Goal: Information Seeking & Learning: Learn about a topic

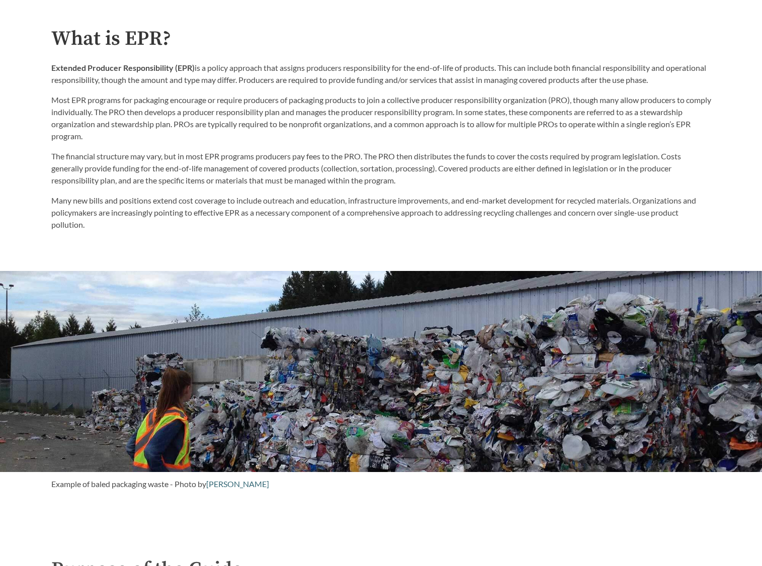
scroll to position [654, 0]
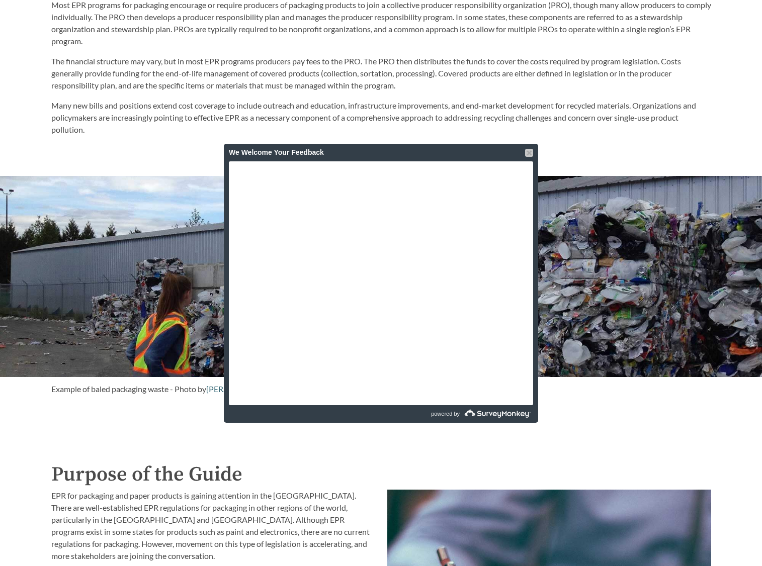
click at [531, 149] on div at bounding box center [529, 153] width 8 height 8
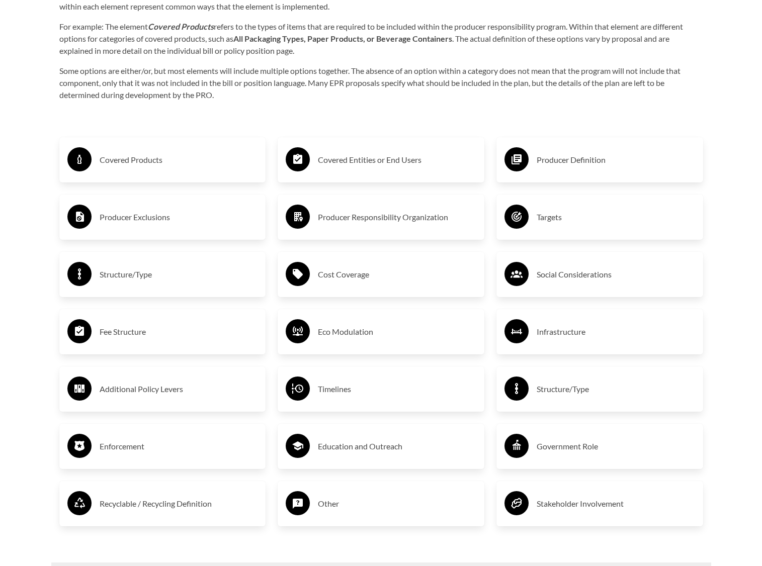
scroll to position [1660, 0]
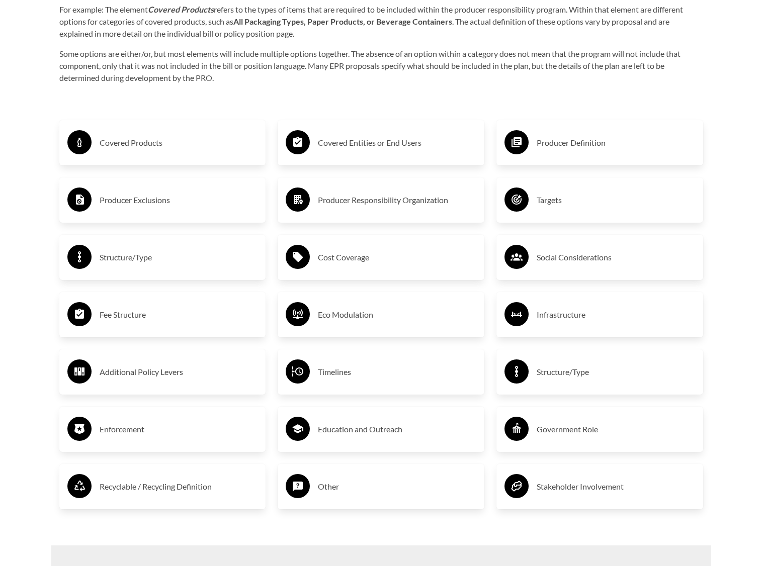
click at [180, 145] on h3 "Covered Products" at bounding box center [179, 143] width 158 height 16
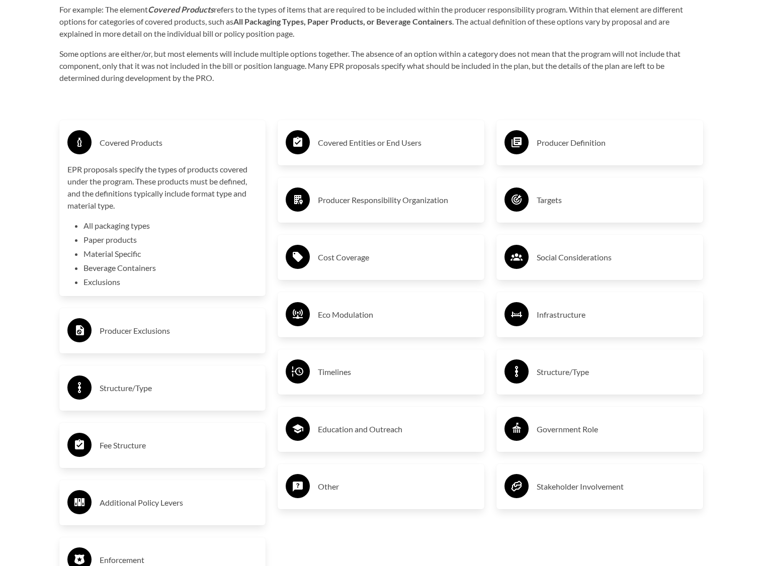
drag, startPoint x: 180, startPoint y: 145, endPoint x: 187, endPoint y: 102, distance: 43.9
click at [187, 102] on div "Purpose of the Guide EPR for packaging and paper products is gaining attention …" at bounding box center [381, 190] width 676 height 1472
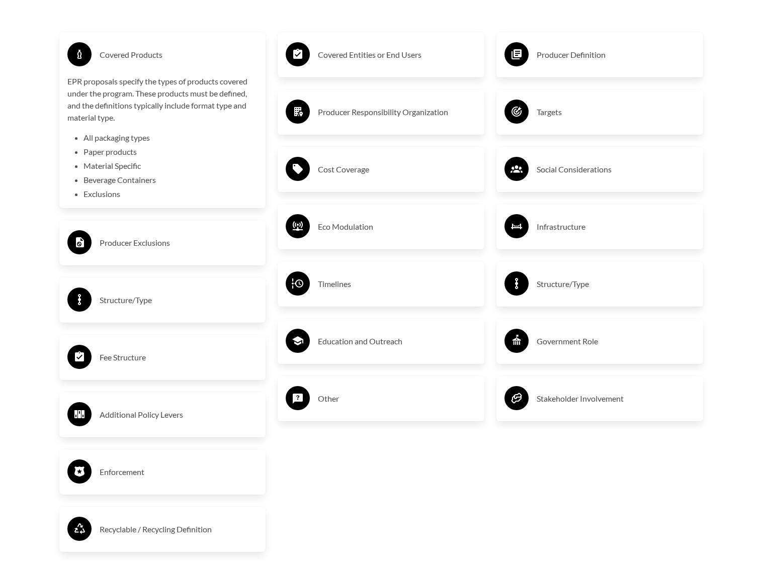
scroll to position [1761, 0]
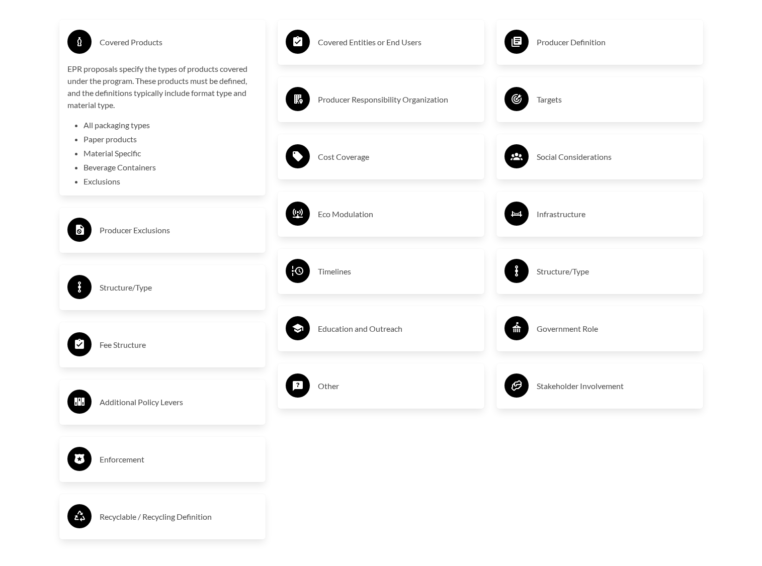
click at [173, 245] on div "Producer Exclusions" at bounding box center [162, 230] width 191 height 29
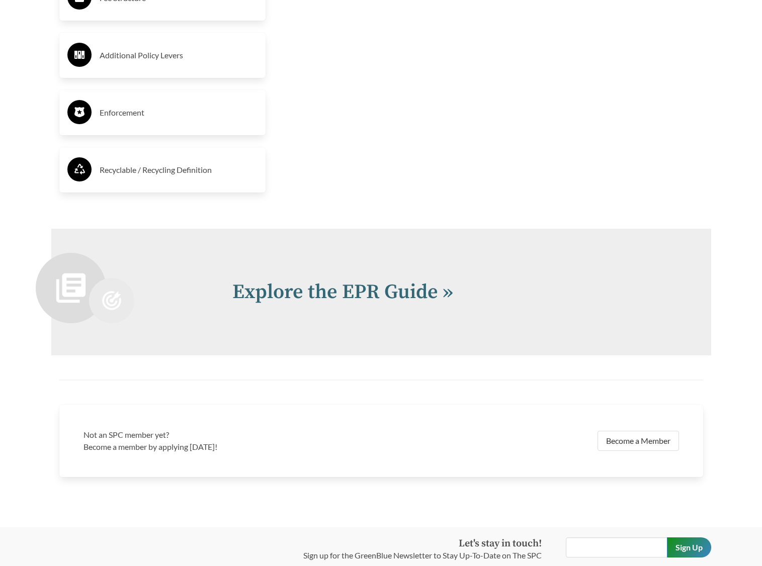
scroll to position [2299, 0]
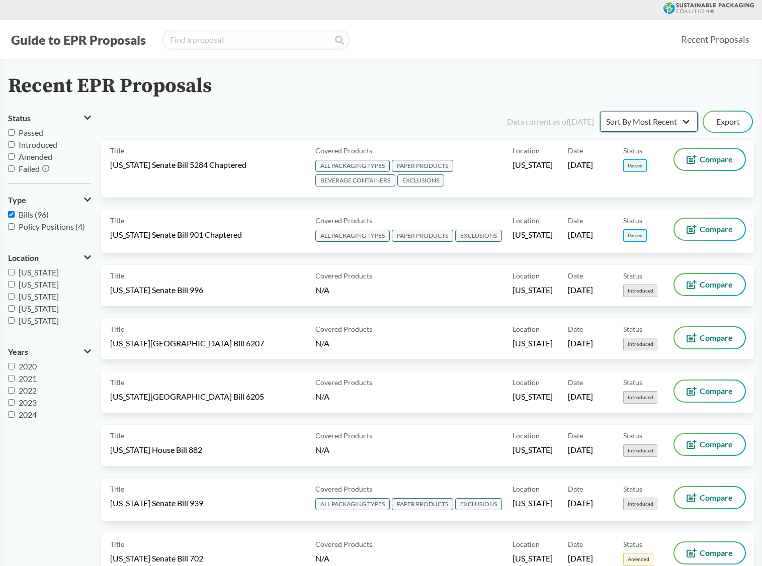
click at [690, 124] on select "Sort By Most Recent Sort By Status" at bounding box center [649, 122] width 98 height 20
select select "Sort By Status"
click at [600, 112] on select "Sort By Most Recent Sort By Status" at bounding box center [649, 122] width 98 height 20
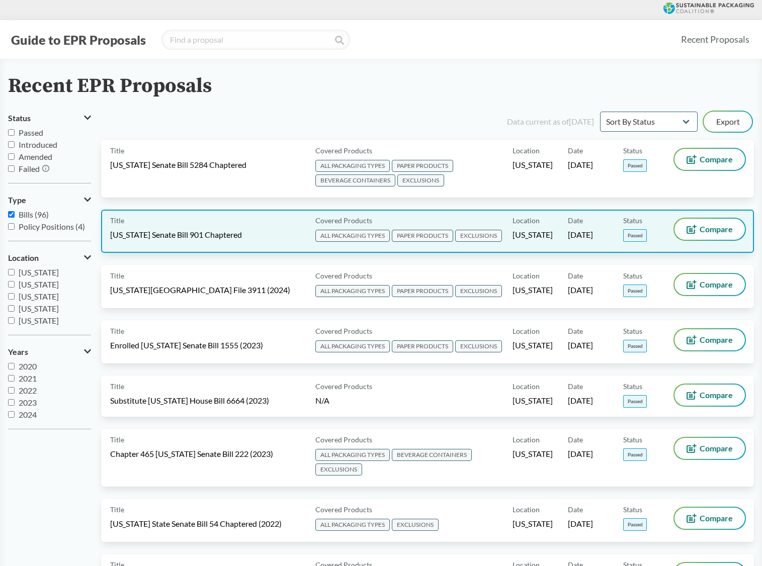
drag, startPoint x: 343, startPoint y: 224, endPoint x: 309, endPoint y: 235, distance: 36.0
click at [309, 235] on div "Title Maryland Senate Bill 901 Chaptered" at bounding box center [210, 231] width 201 height 25
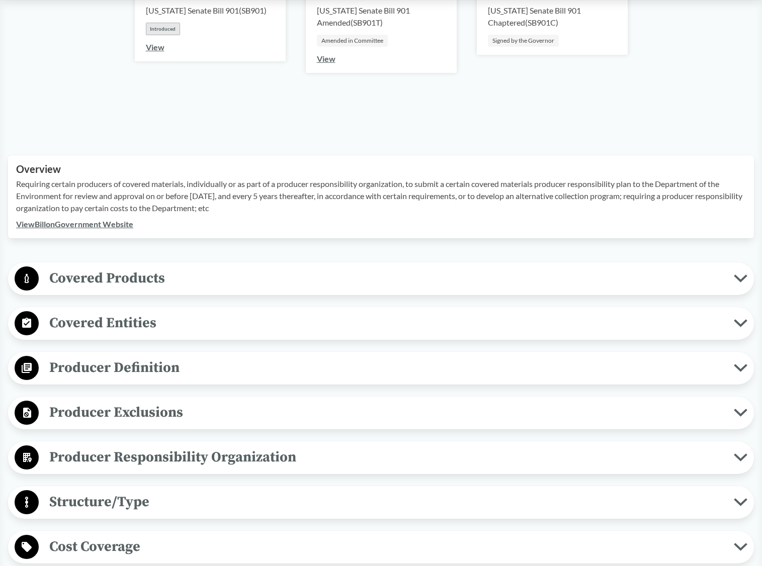
scroll to position [201, 0]
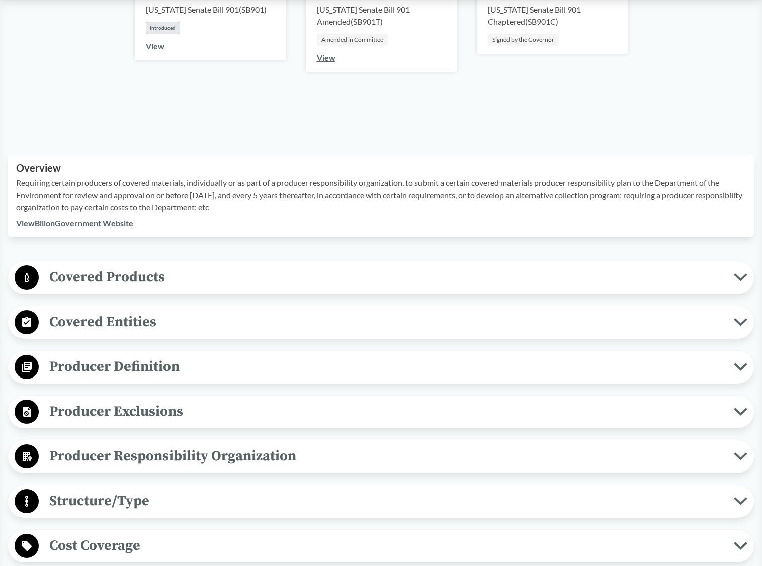
click at [262, 278] on span "Covered Products" at bounding box center [386, 277] width 695 height 23
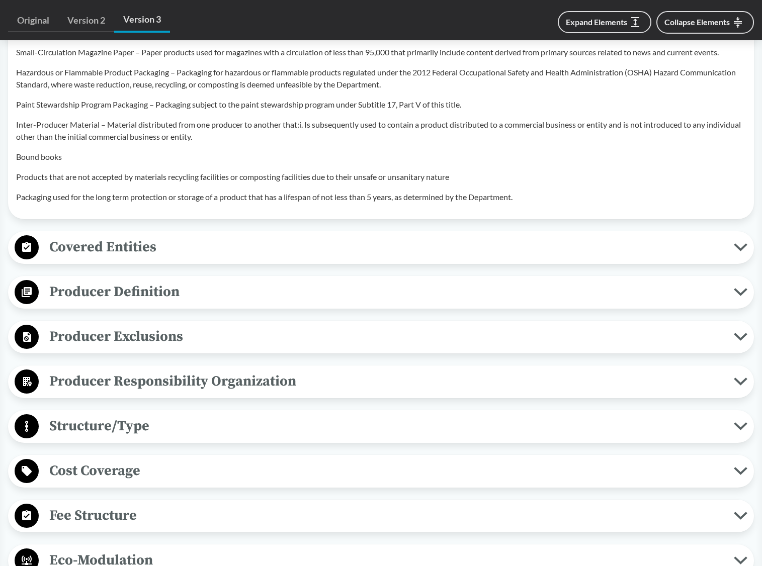
scroll to position [1006, 0]
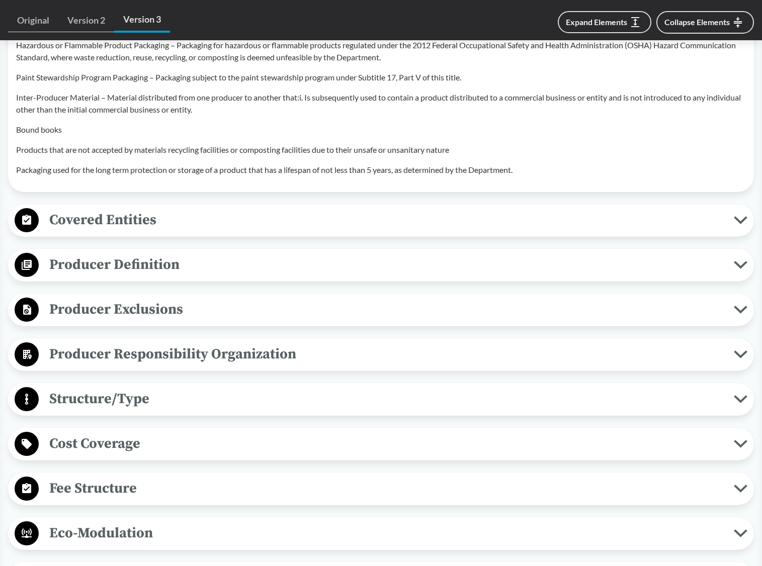
click at [258, 208] on button "Covered Entities" at bounding box center [381, 221] width 739 height 26
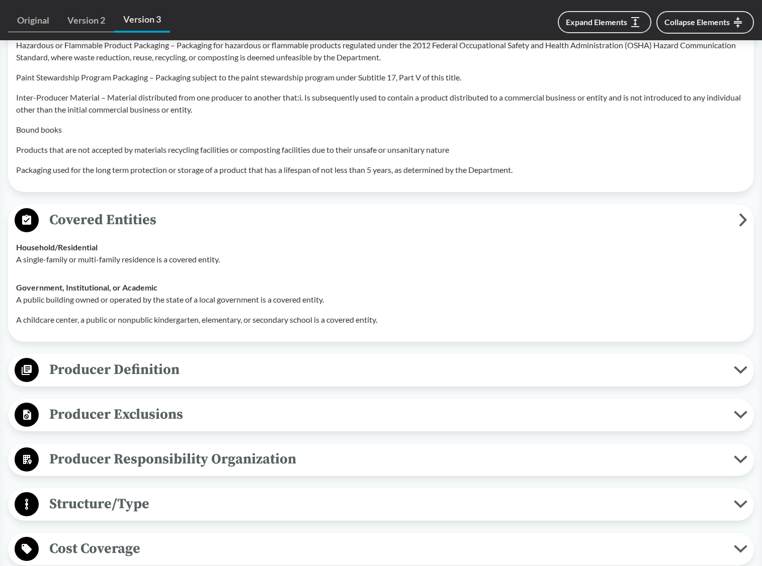
click at [256, 206] on div "Covered Entities Household/​Residential A single-family or multi-family residen…" at bounding box center [381, 273] width 746 height 138
click at [412, 223] on span "Covered Entities" at bounding box center [389, 220] width 700 height 23
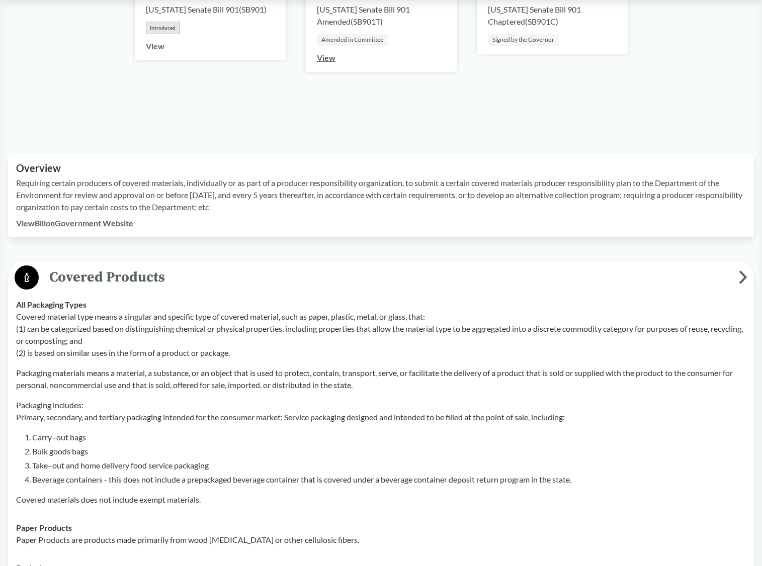
scroll to position [0, 0]
